Goal: Information Seeking & Learning: Learn about a topic

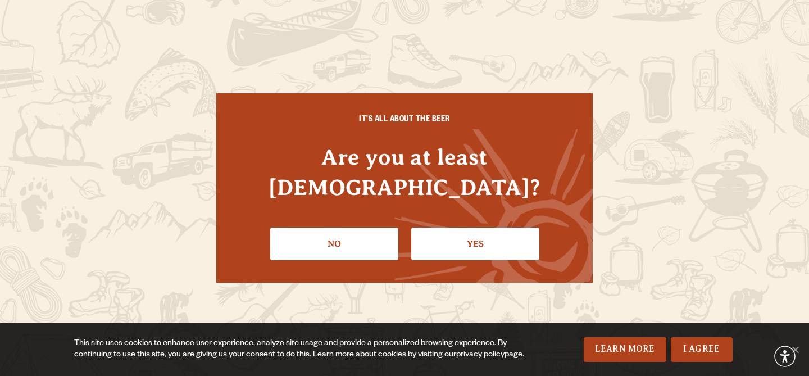
click at [528, 245] on div "IT'S ALL ABOUT THE BEER Are you at least [DEMOGRAPHIC_DATA]? No Yes" at bounding box center [404, 187] width 376 height 189
click at [511, 234] on link "Yes" at bounding box center [475, 244] width 128 height 33
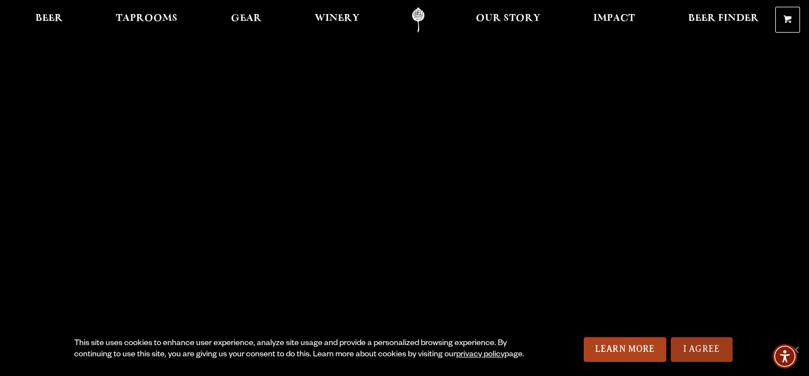
click at [695, 351] on link "I Agree" at bounding box center [702, 349] width 62 height 25
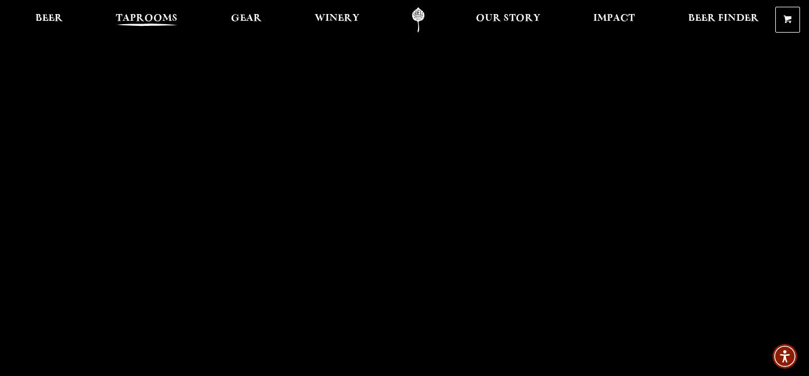
click at [147, 17] on span "Taprooms" at bounding box center [147, 18] width 62 height 9
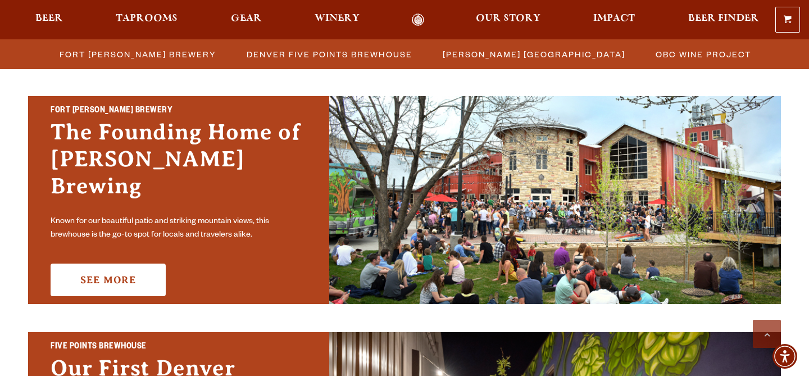
scroll to position [326, 0]
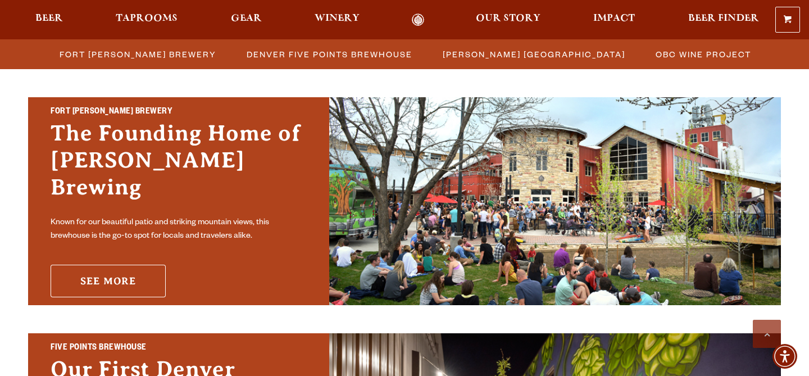
click at [128, 273] on link "See More" at bounding box center [108, 281] width 115 height 33
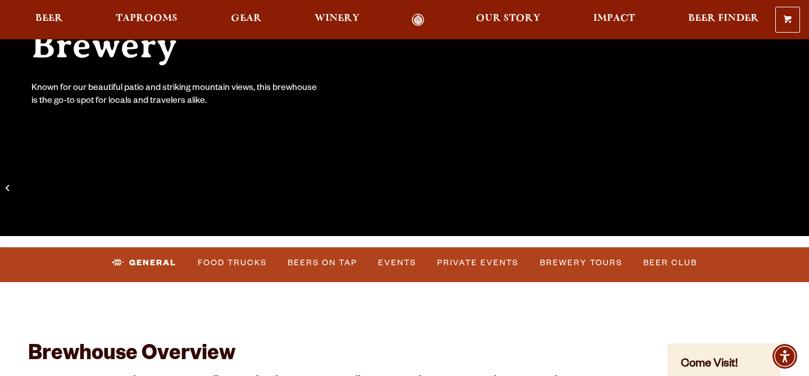
scroll to position [226, 0]
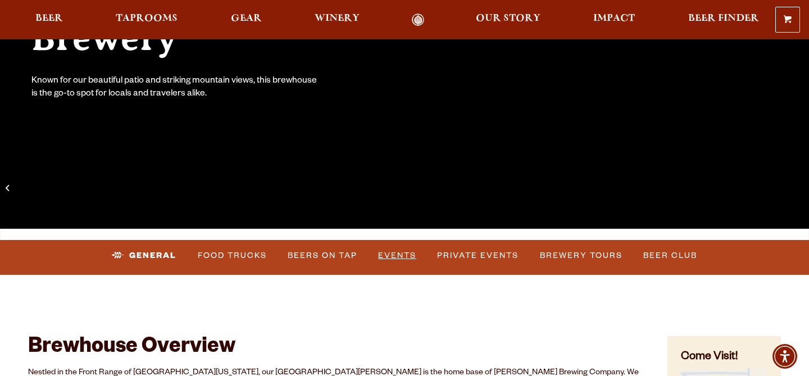
click at [407, 247] on link "Events" at bounding box center [397, 256] width 47 height 26
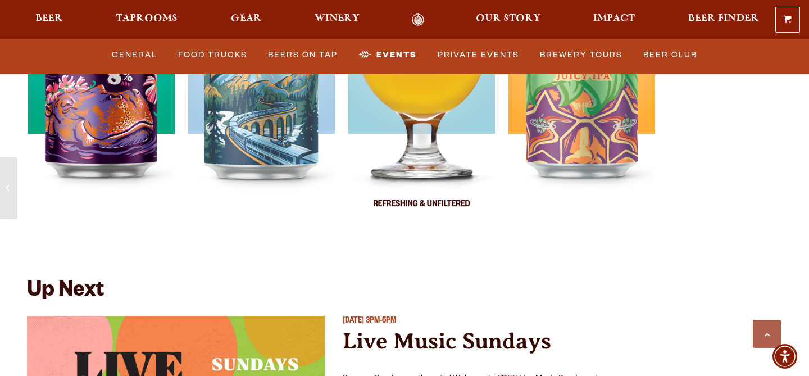
scroll to position [4083, 0]
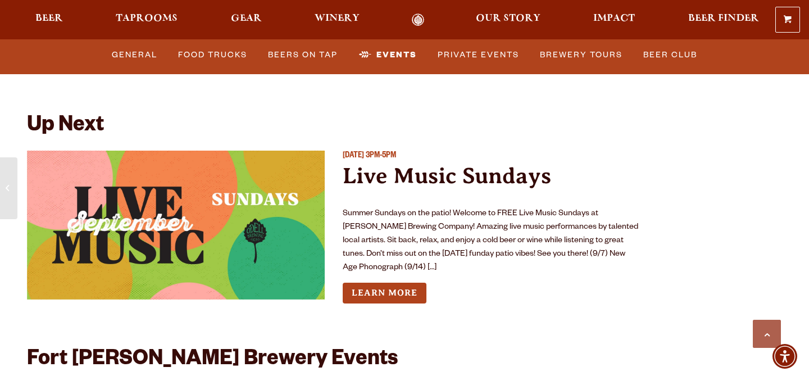
click at [405, 222] on p "Summer Sundays on the patio! Welcome to FREE Live Music Sundays at Odell Brewin…" at bounding box center [492, 240] width 298 height 67
click at [406, 228] on p "Summer Sundays on the patio! Welcome to FREE Live Music Sundays at Odell Brewin…" at bounding box center [492, 240] width 298 height 67
click at [172, 274] on img "View event details" at bounding box center [176, 225] width 298 height 149
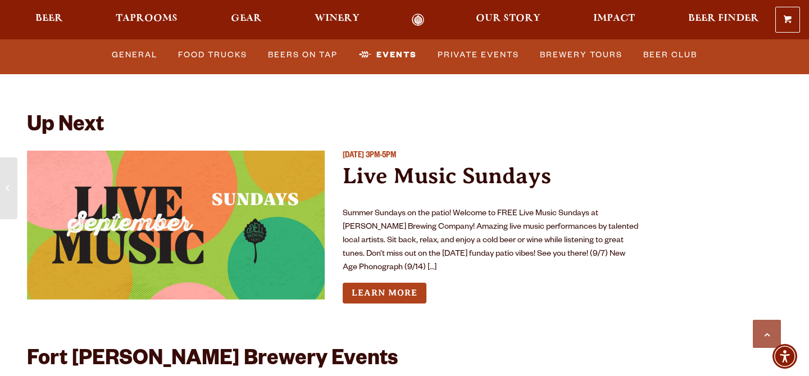
click at [172, 274] on img "View event details" at bounding box center [176, 225] width 298 height 149
click at [182, 83] on div "Up Next Sunday September 14, 2025 3PM-5PM Live Music Sundays Summer Sundays on …" at bounding box center [333, 345] width 667 height 524
click at [281, 54] on link "Beers on Tap" at bounding box center [302, 55] width 79 height 26
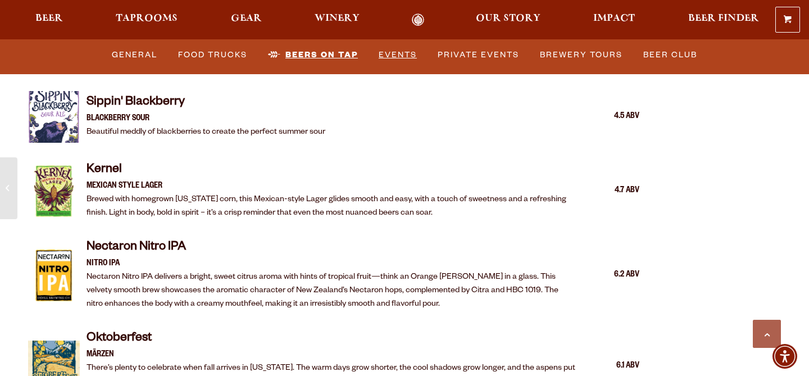
scroll to position [1970, 0]
